Goal: Task Accomplishment & Management: Use online tool/utility

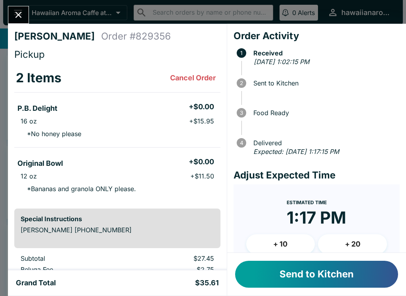
click at [264, 269] on button "Send to Kitchen" at bounding box center [316, 274] width 163 height 27
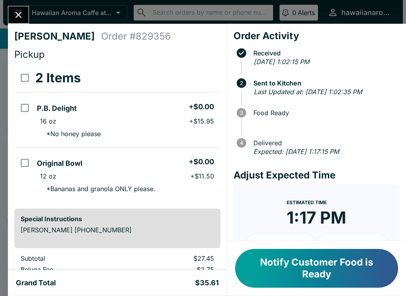
click at [265, 269] on button "Notify Customer Food is Ready" at bounding box center [316, 268] width 163 height 39
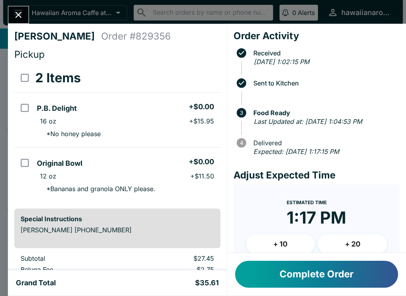
click at [271, 279] on button "Complete Order" at bounding box center [316, 274] width 163 height 27
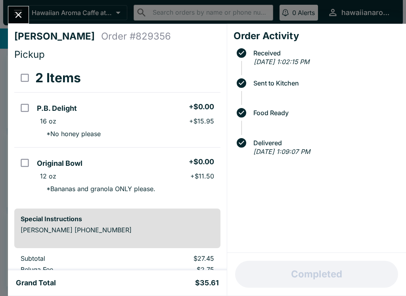
click at [10, 12] on button "Close" at bounding box center [18, 14] width 20 height 17
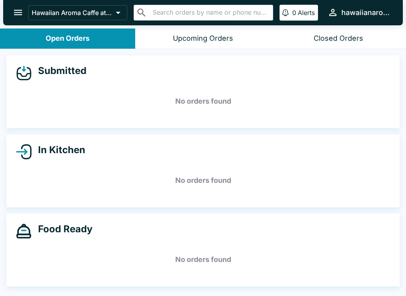
click at [13, 9] on icon "open drawer" at bounding box center [18, 12] width 11 height 11
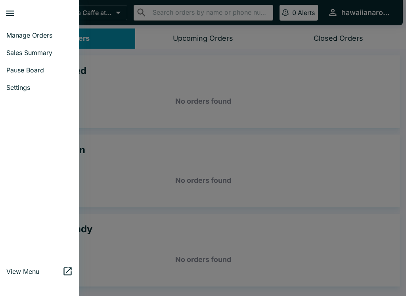
click at [18, 53] on span "Sales Summary" at bounding box center [39, 53] width 67 height 8
select select "03:00"
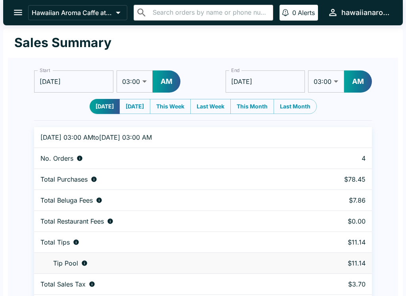
click at [17, 12] on icon "open drawer" at bounding box center [18, 13] width 8 height 6
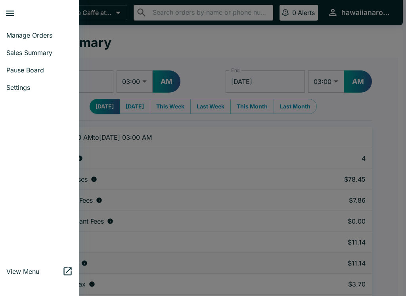
click at [19, 37] on span "Manage Orders" at bounding box center [39, 35] width 67 height 8
